Goal: Task Accomplishment & Management: Use online tool/utility

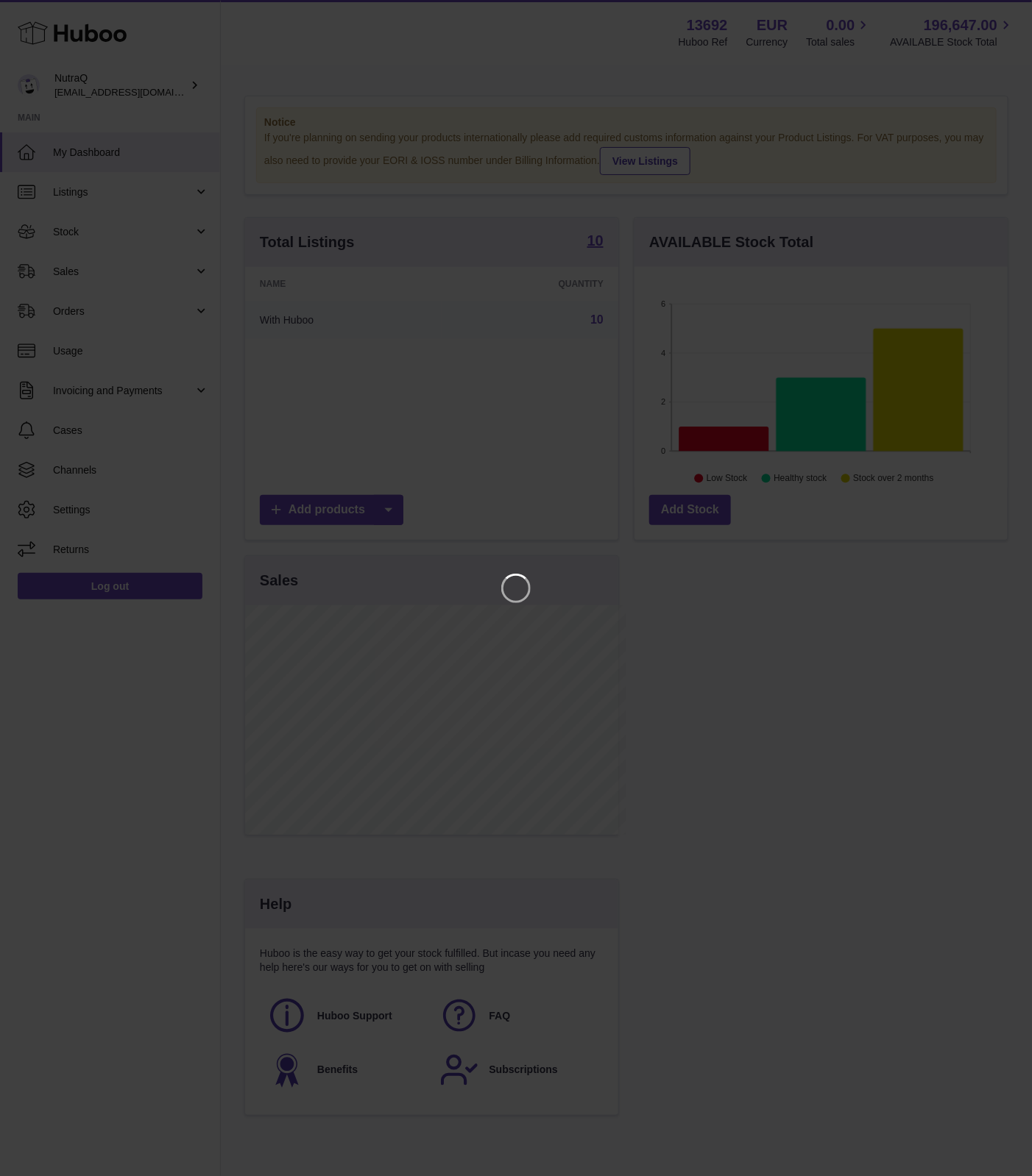
scroll to position [229, 380]
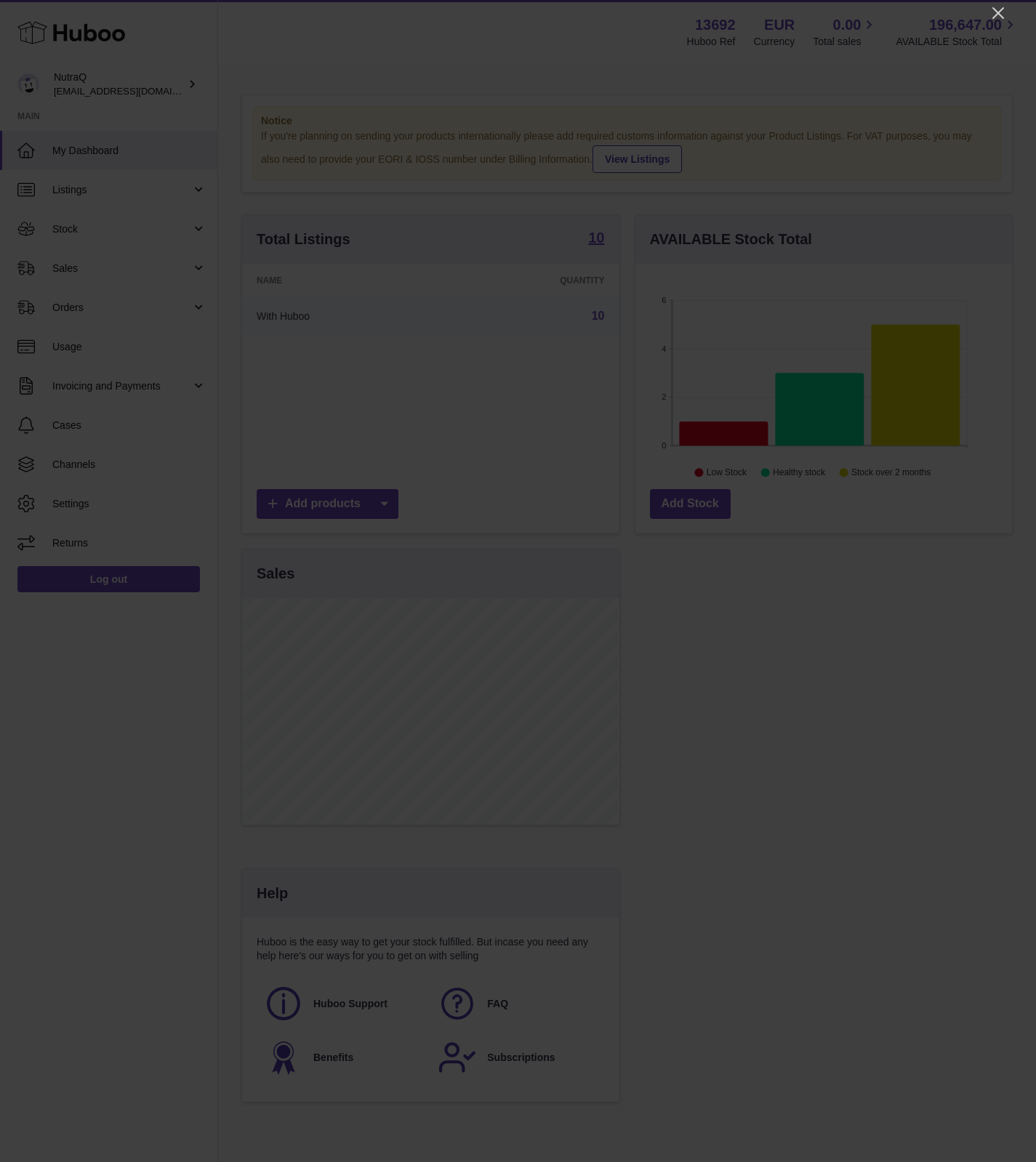
click at [1002, 2] on div at bounding box center [518, 581] width 1036 height 1162
click at [992, 11] on icon "Close" at bounding box center [998, 13] width 17 height 17
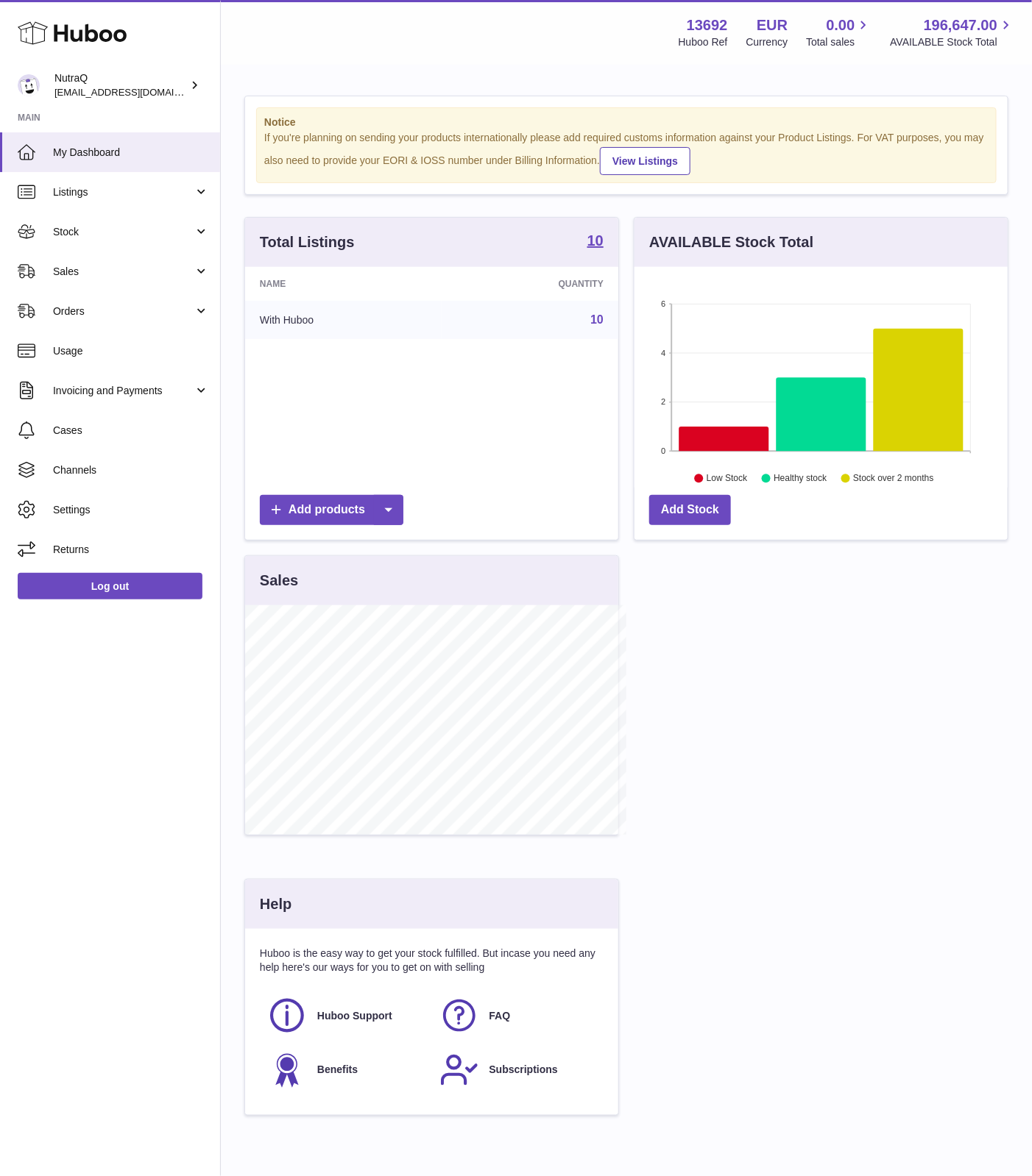
scroll to position [735462, 735654]
click at [197, 262] on link "Sales" at bounding box center [110, 271] width 220 height 40
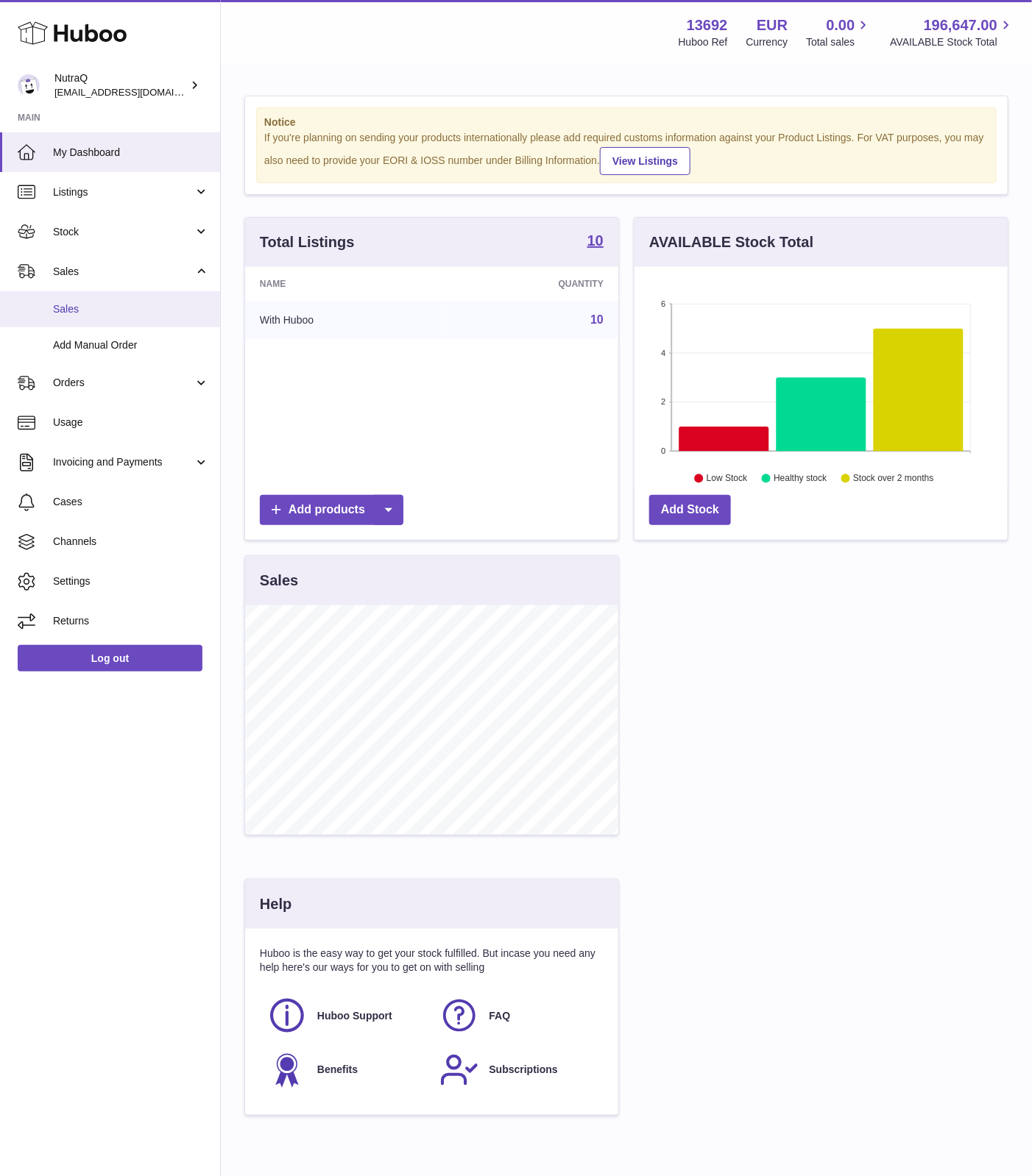
click at [94, 303] on span "Sales" at bounding box center [131, 309] width 156 height 14
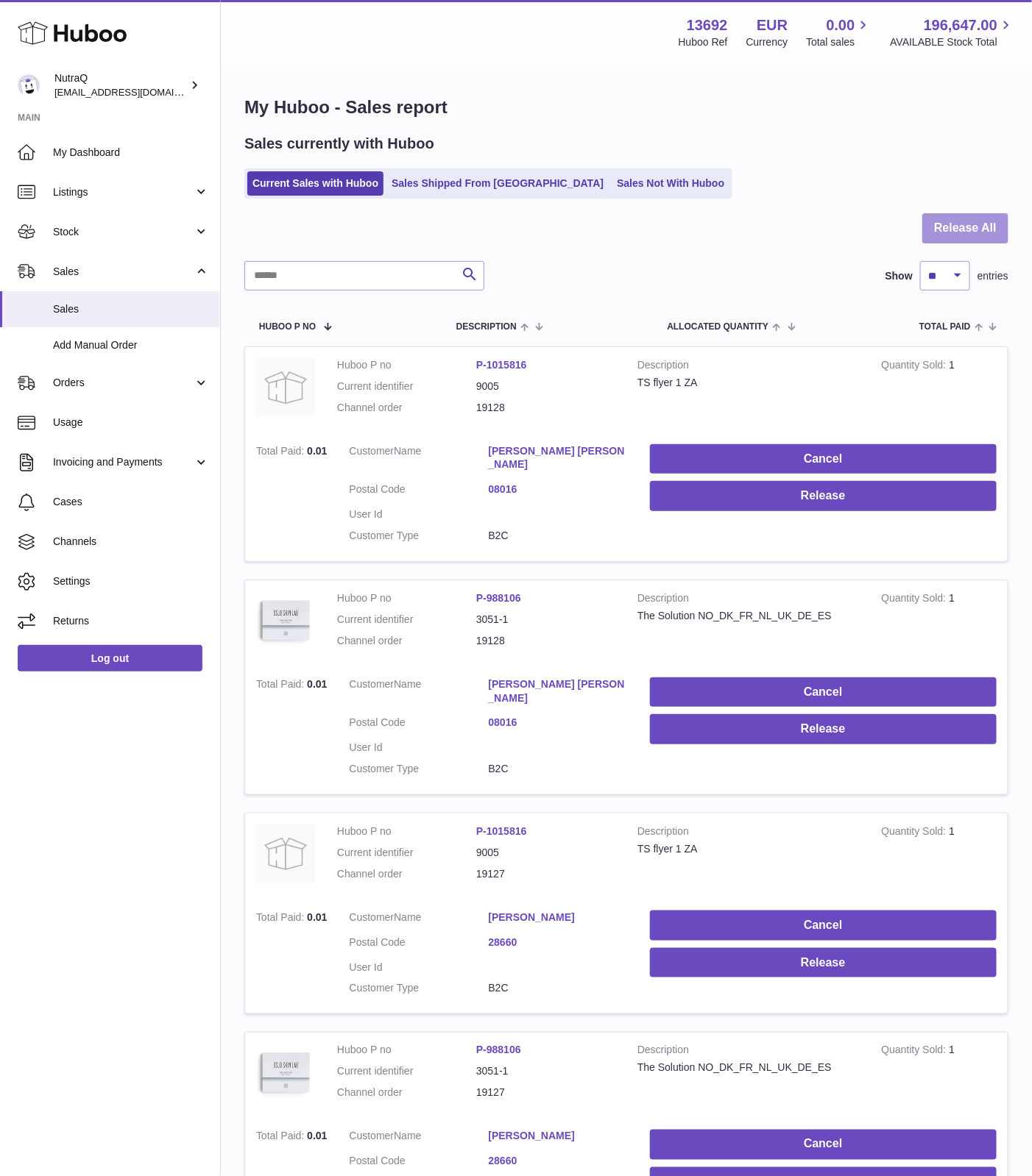
click at [979, 233] on button "Release All" at bounding box center [966, 228] width 87 height 30
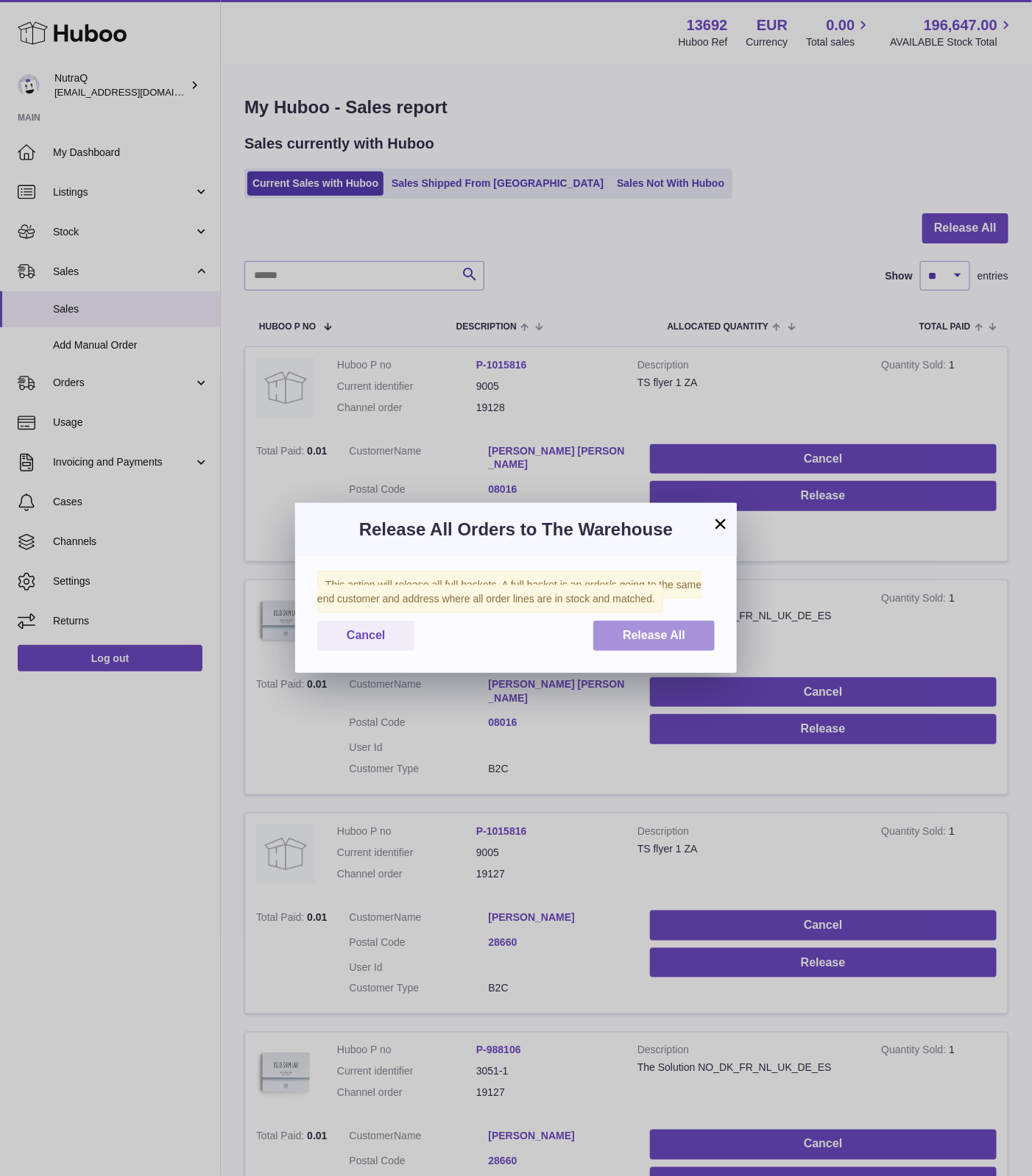
click at [661, 640] on span "Release All" at bounding box center [654, 636] width 63 height 13
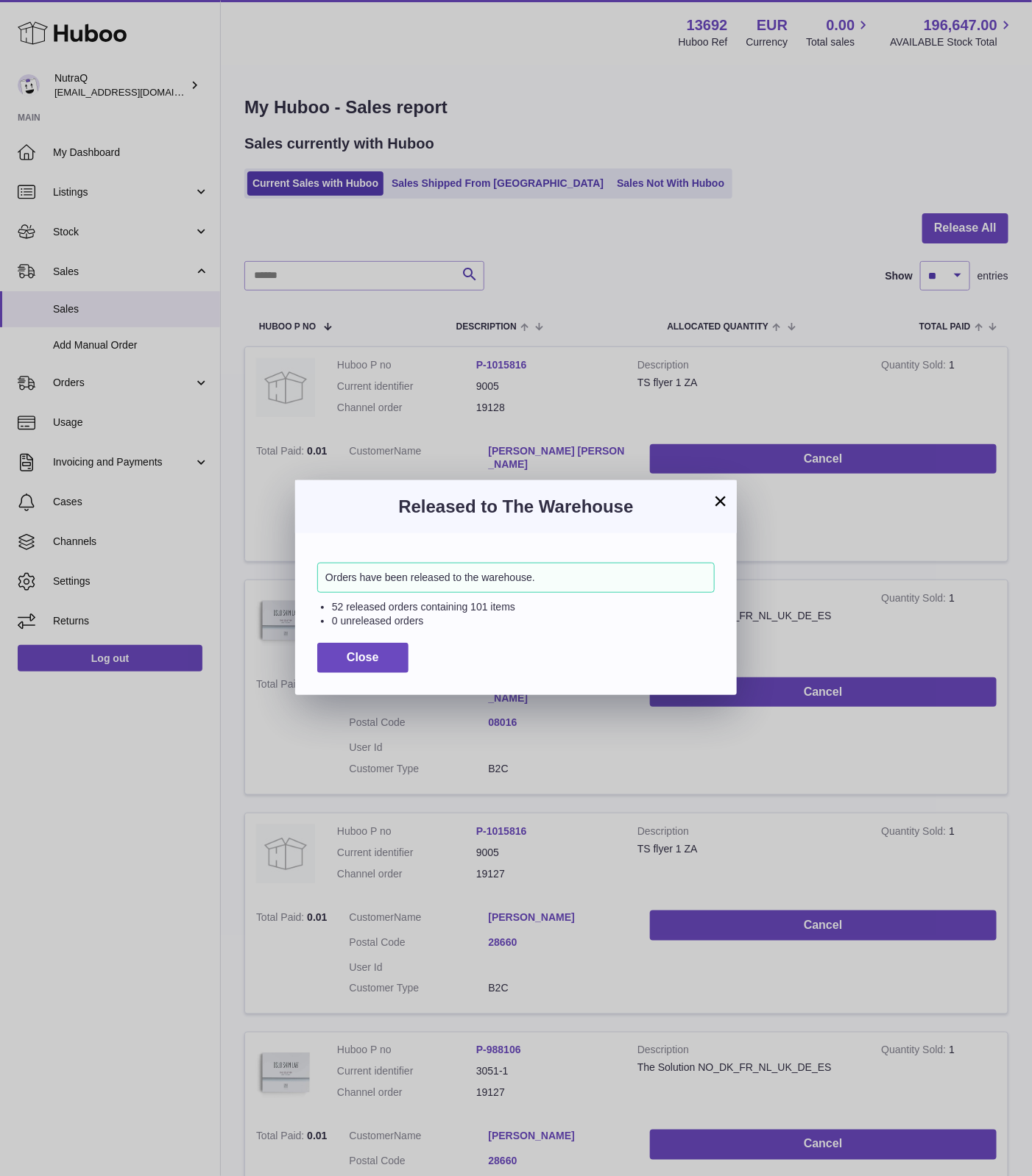
click at [721, 497] on button "×" at bounding box center [720, 501] width 17 height 17
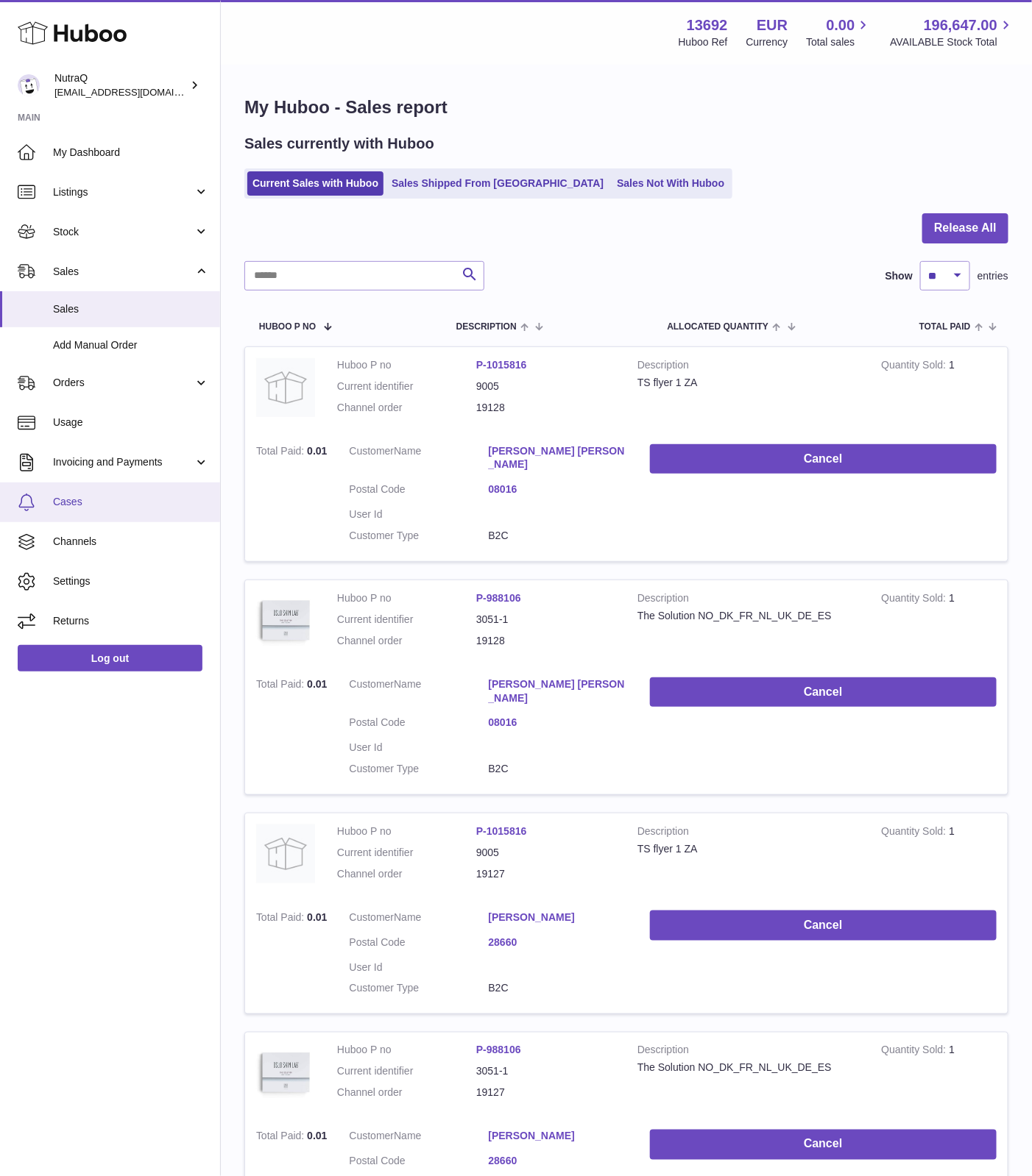
click at [63, 490] on link "Cases" at bounding box center [110, 502] width 220 height 40
